Goal: Task Accomplishment & Management: Manage account settings

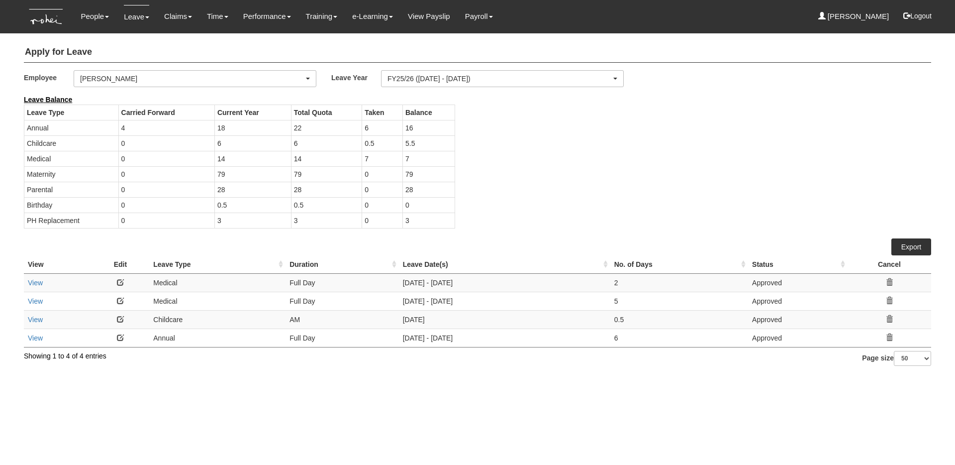
select select "b8e418c5-4215-4e95-9dcc-22ebf7c6c43a"
select select "50"
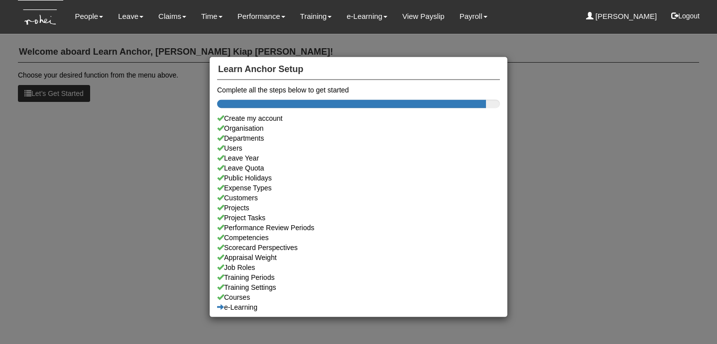
click at [115, 46] on div "Learn Anchor Setup Complete all the steps below to get started Create my accoun…" at bounding box center [358, 172] width 717 height 344
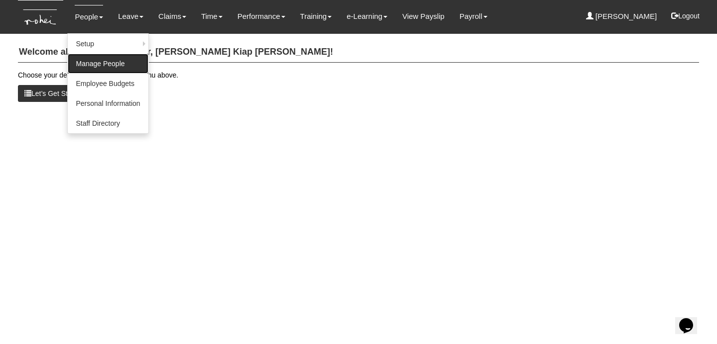
click at [93, 71] on link "Manage People" at bounding box center [108, 64] width 80 height 20
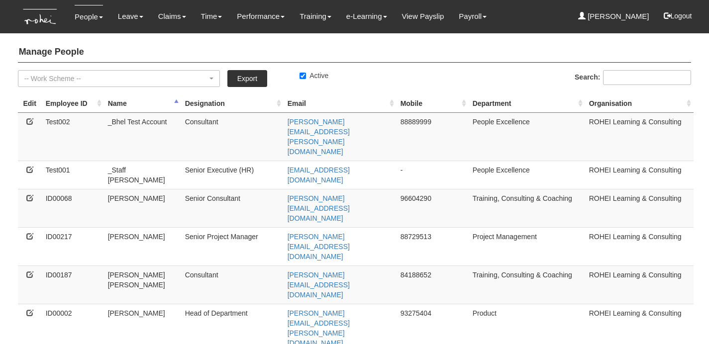
select select "50"
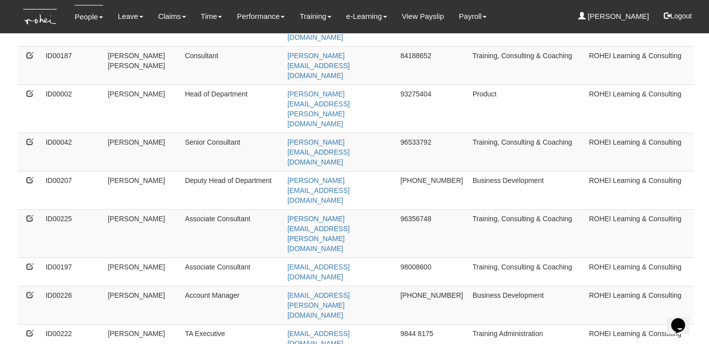
scroll to position [379, 0]
